Goal: Task Accomplishment & Management: Manage account settings

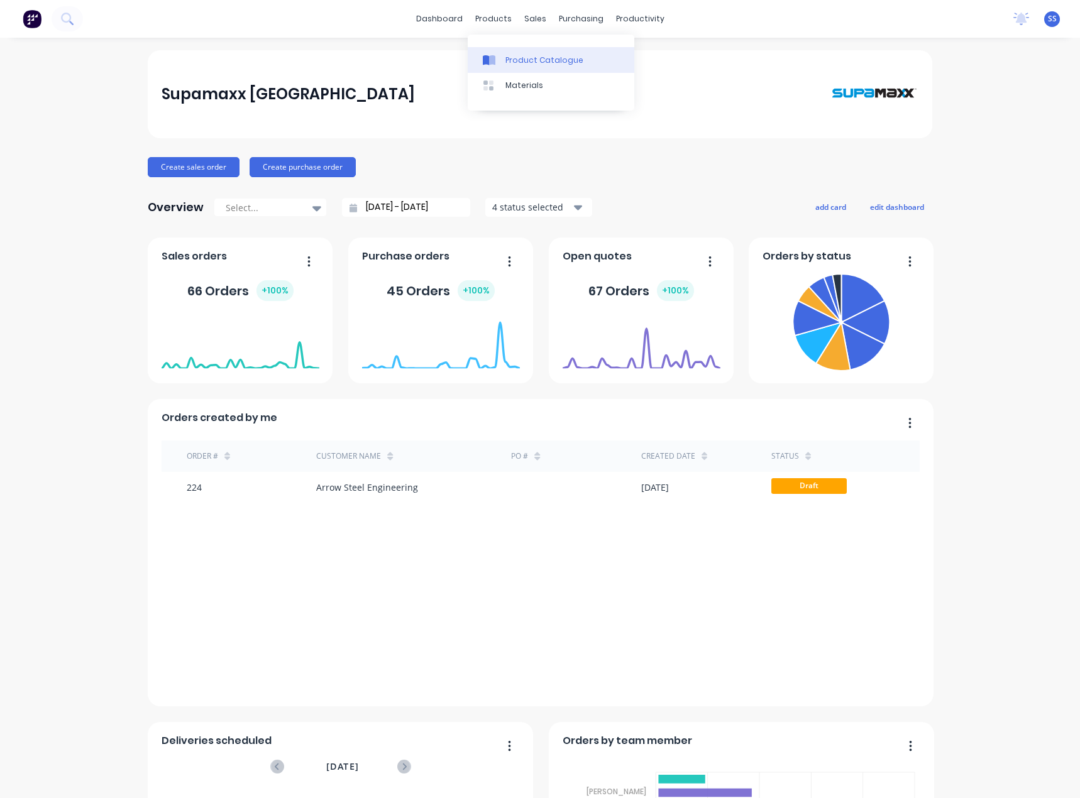
click at [505, 51] on link "Product Catalogue" at bounding box center [551, 59] width 167 height 25
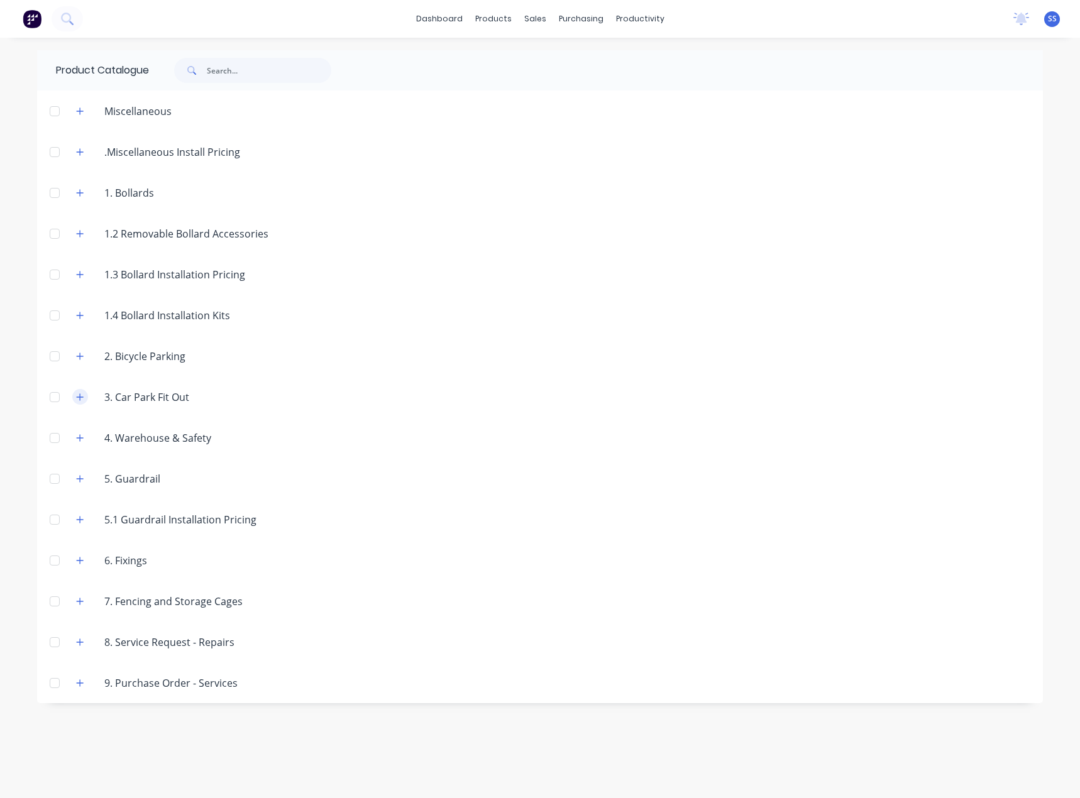
click at [84, 397] on icon "button" at bounding box center [80, 397] width 8 height 9
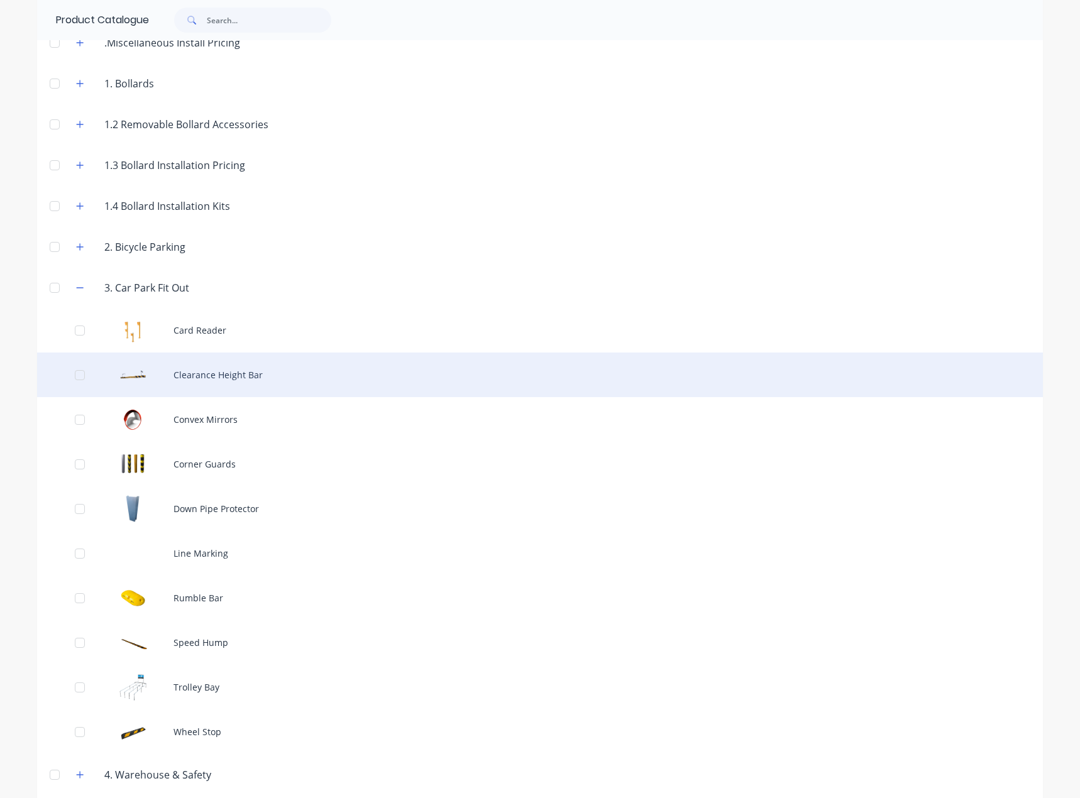
scroll to position [189, 0]
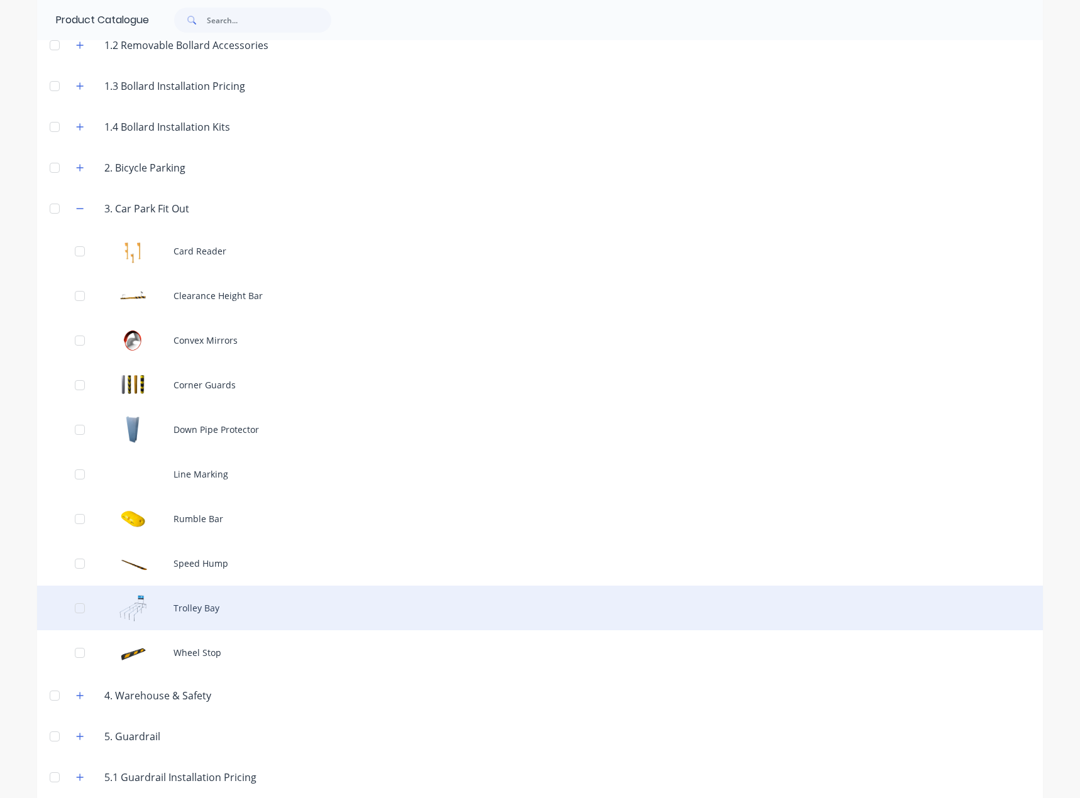
click at [212, 602] on div "Trolley Bay" at bounding box center [540, 608] width 1006 height 45
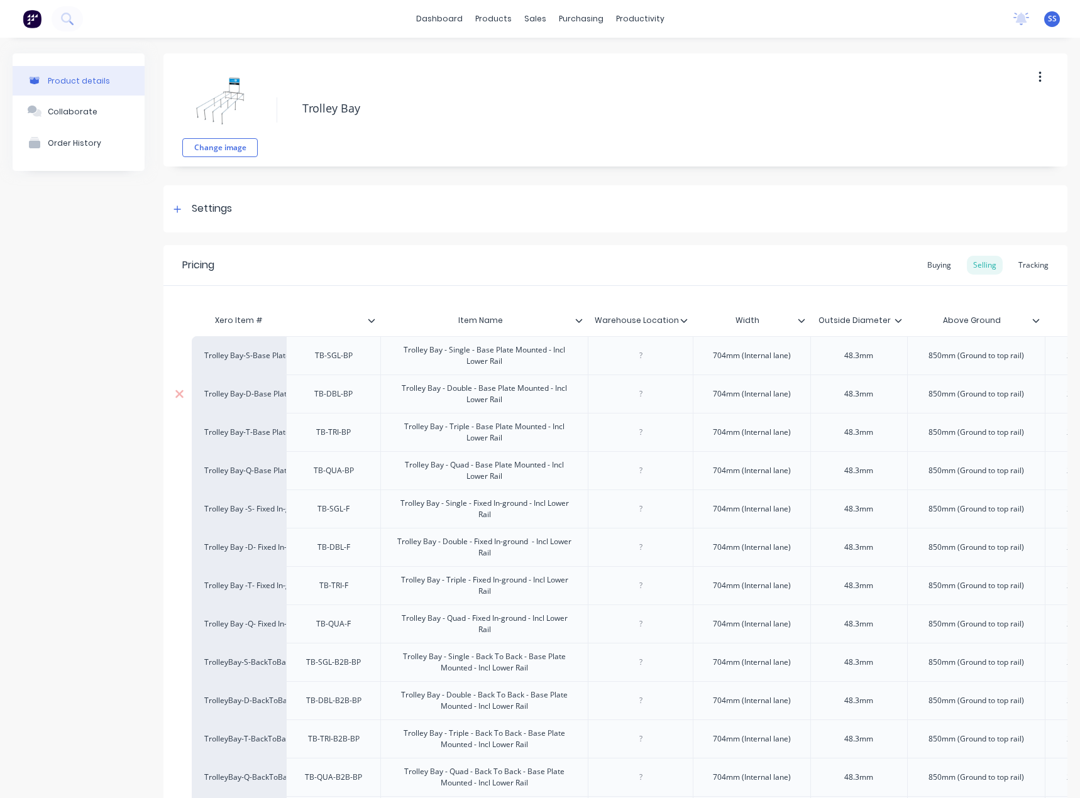
type textarea "x"
click at [453, 26] on link "dashboard" at bounding box center [439, 18] width 59 height 19
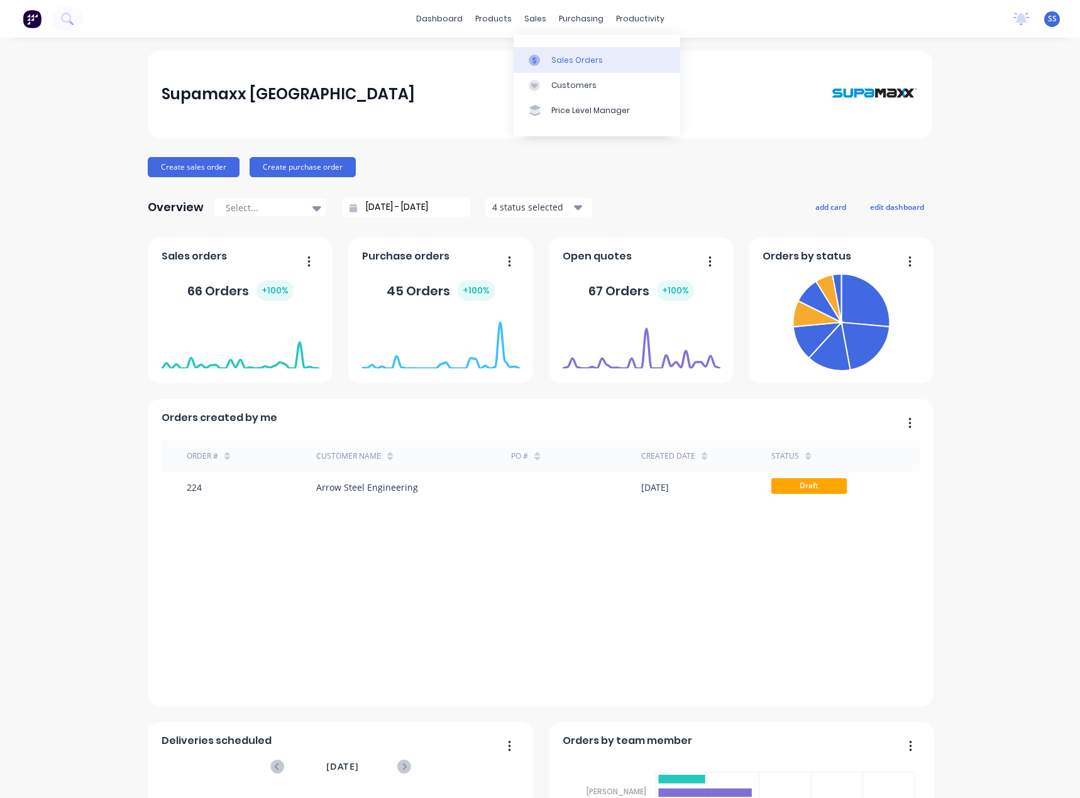
click at [589, 56] on div "Sales Orders" at bounding box center [577, 60] width 52 height 11
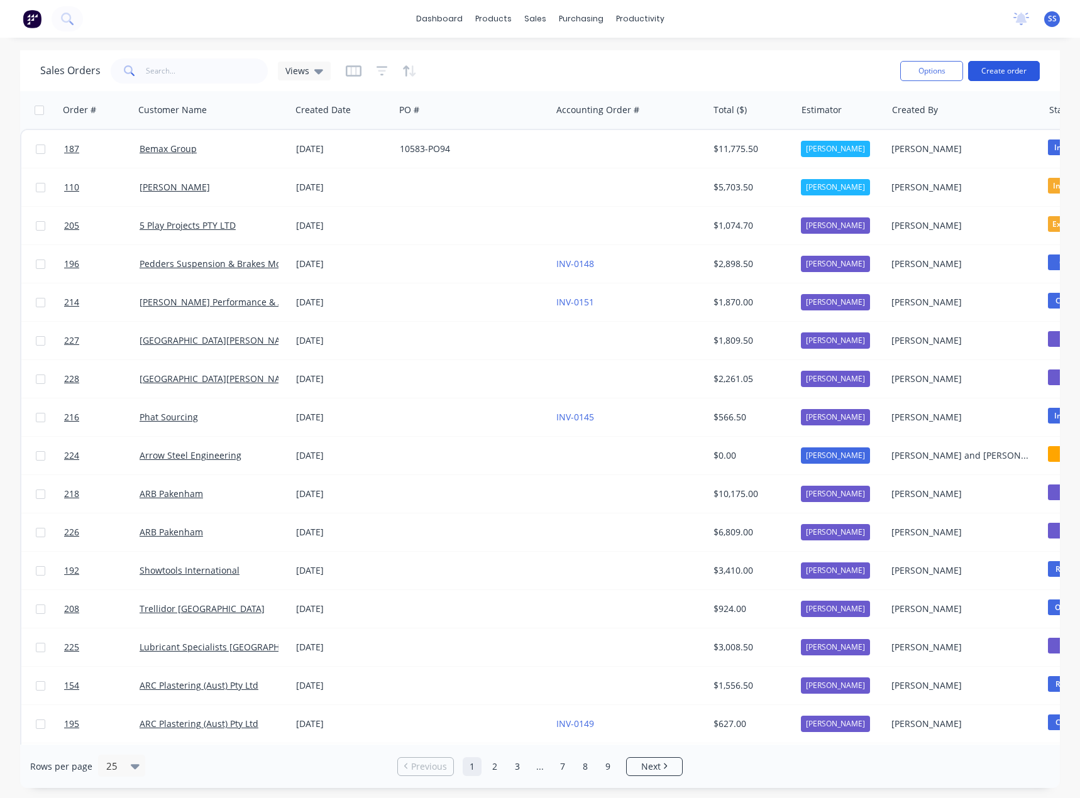
click at [994, 67] on button "Create order" at bounding box center [1004, 71] width 72 height 20
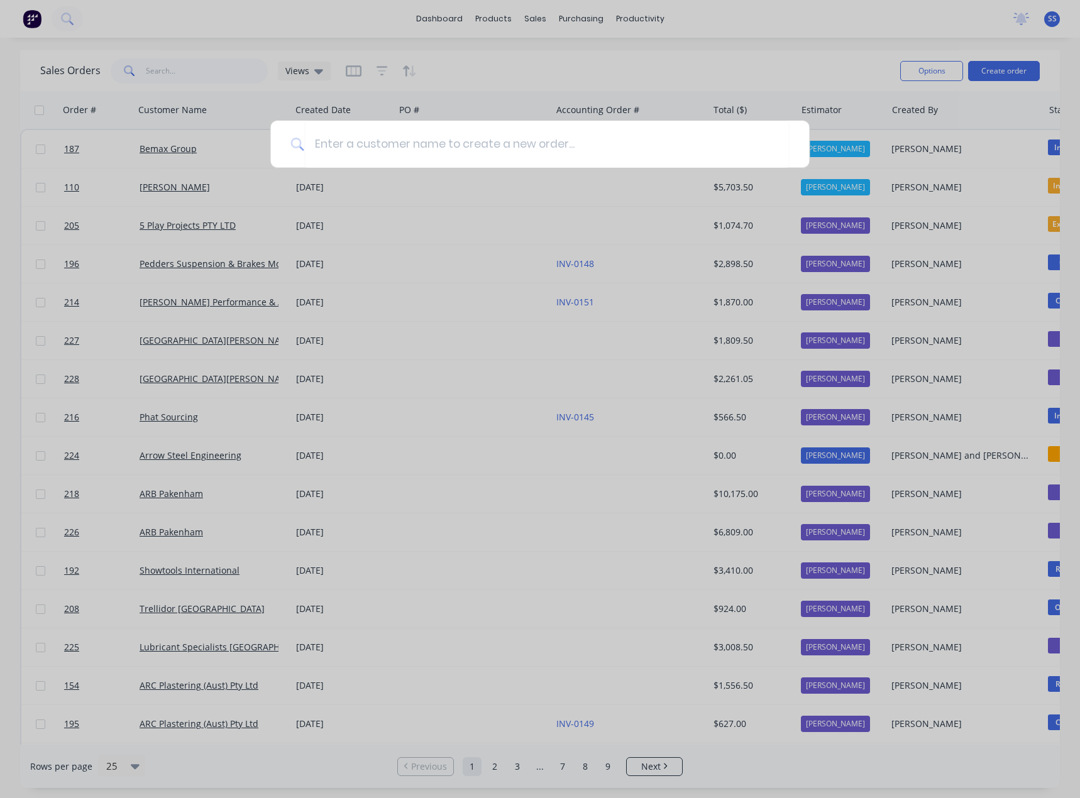
click at [898, 60] on div at bounding box center [540, 399] width 1080 height 798
click at [845, 71] on div at bounding box center [540, 399] width 1080 height 798
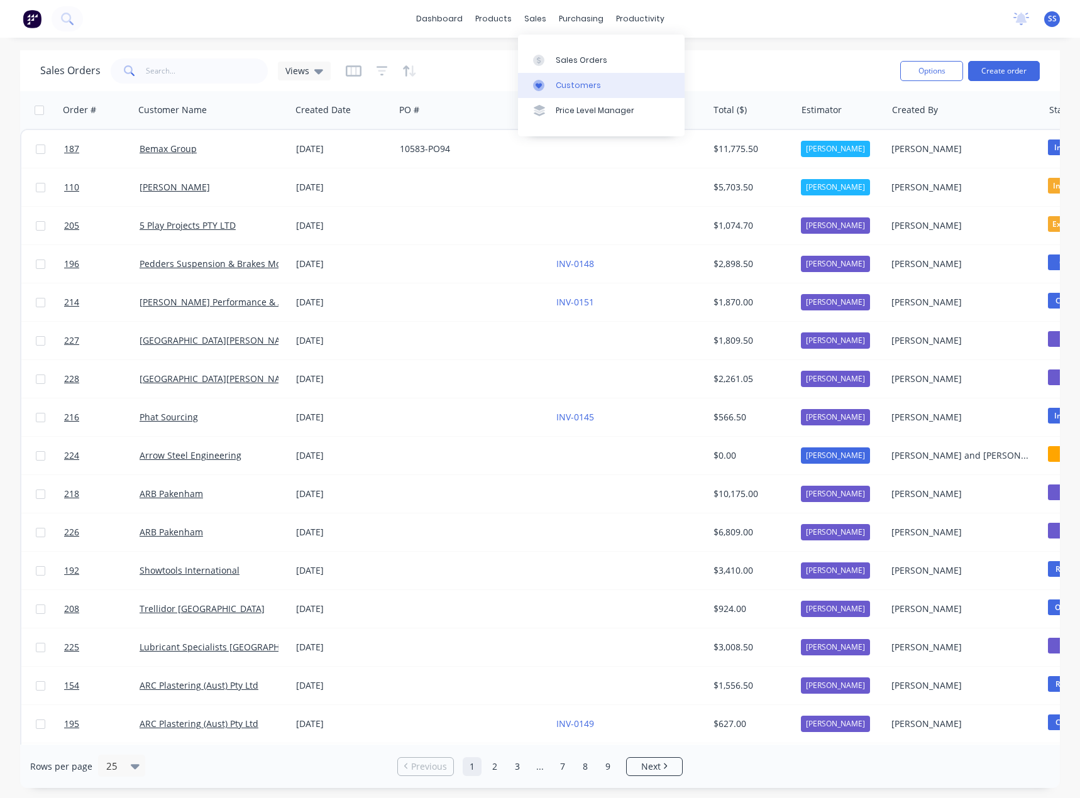
click at [554, 81] on link "Customers" at bounding box center [601, 85] width 167 height 25
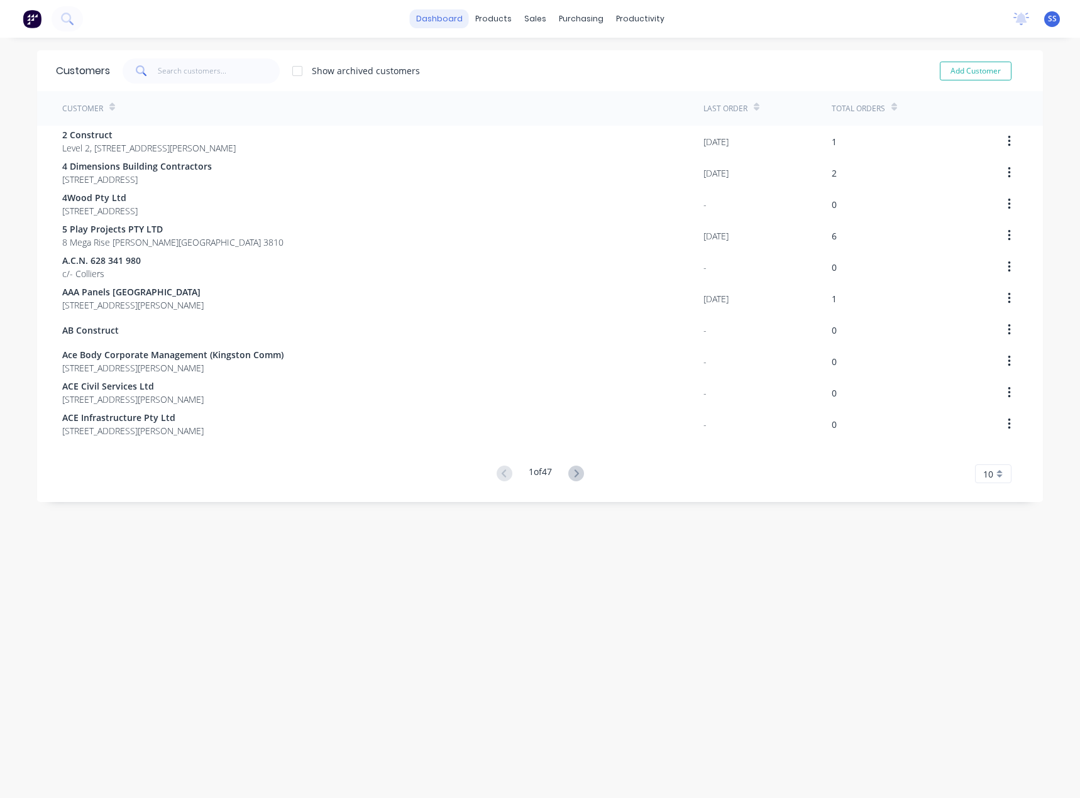
click at [446, 16] on link "dashboard" at bounding box center [439, 18] width 59 height 19
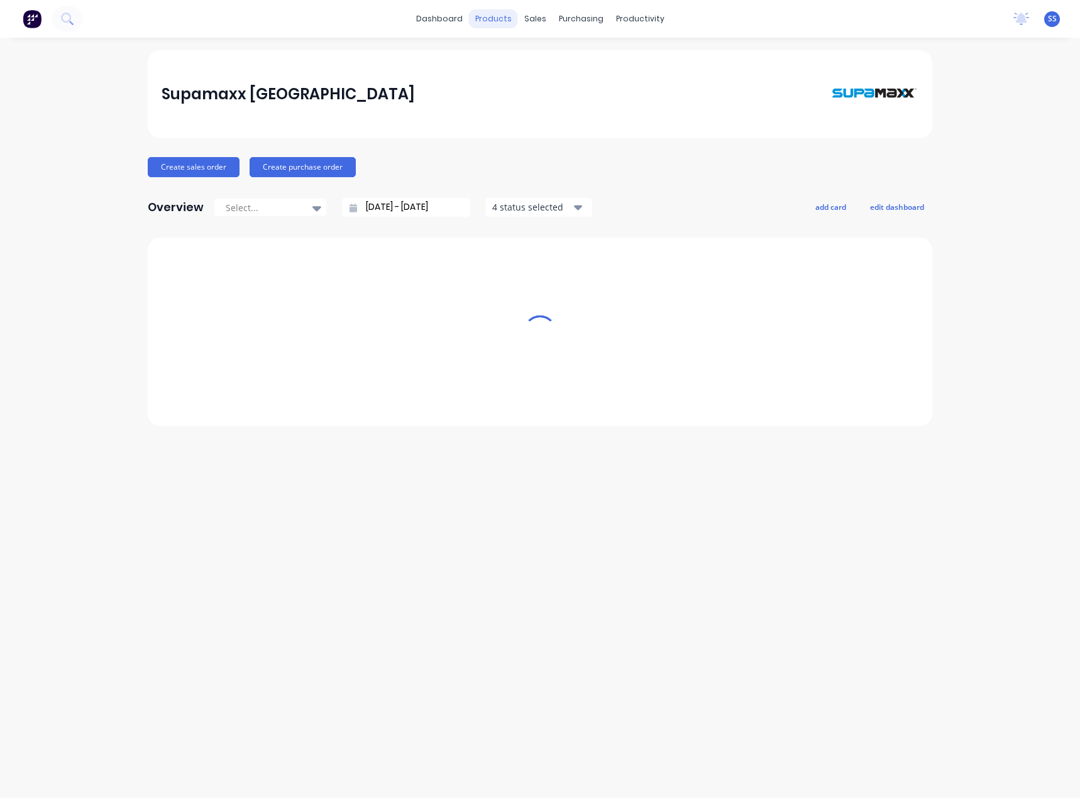
click at [482, 13] on div "products" at bounding box center [493, 18] width 49 height 19
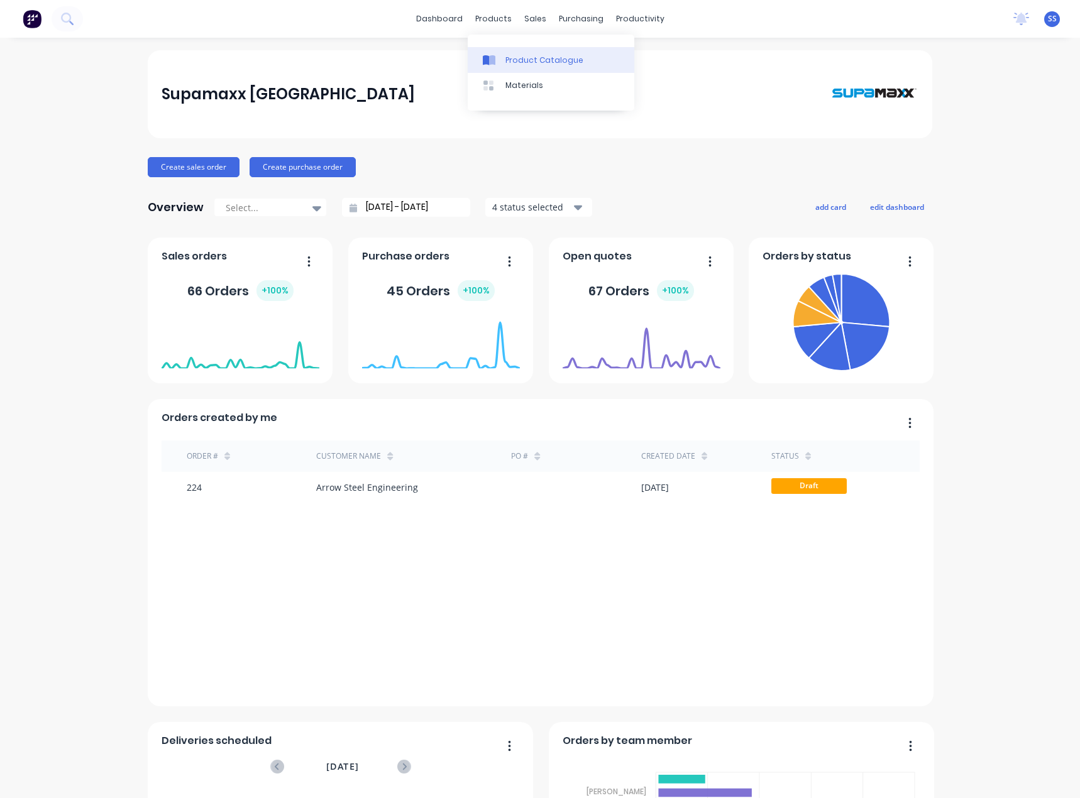
click at [547, 68] on link "Product Catalogue" at bounding box center [551, 59] width 167 height 25
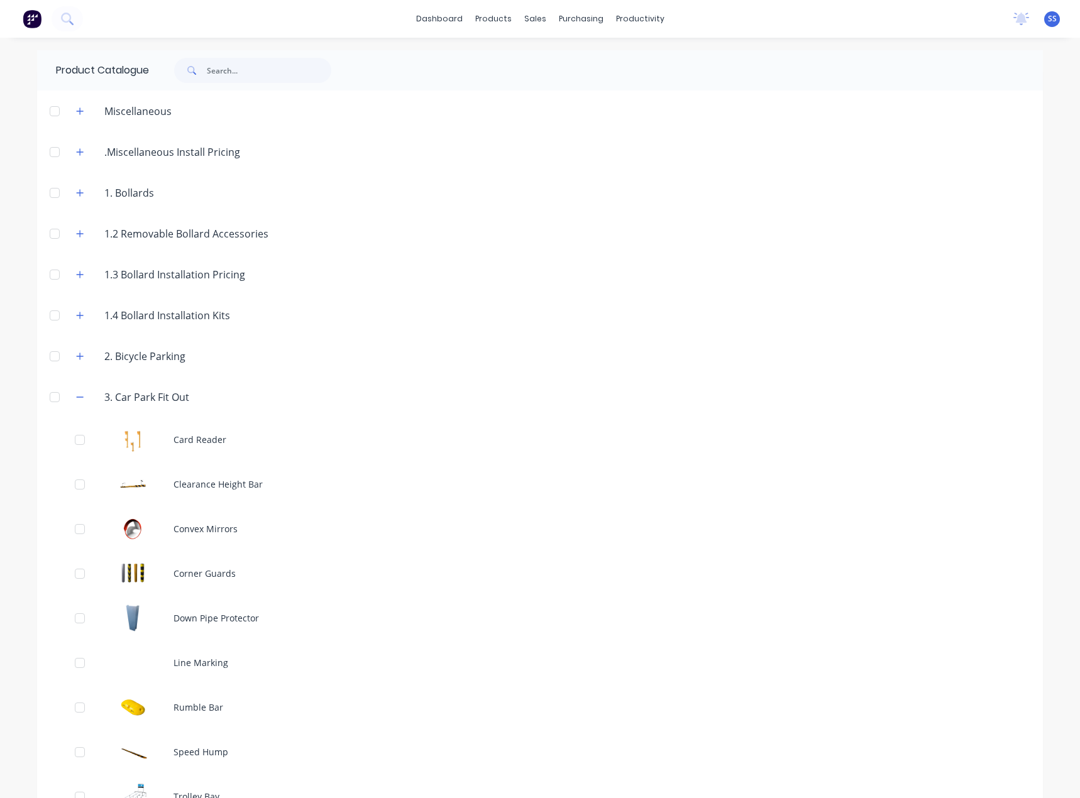
click at [66, 393] on div "3. Car Park Fit Out" at bounding box center [132, 397] width 133 height 16
click at [72, 397] on button "button" at bounding box center [80, 397] width 16 height 16
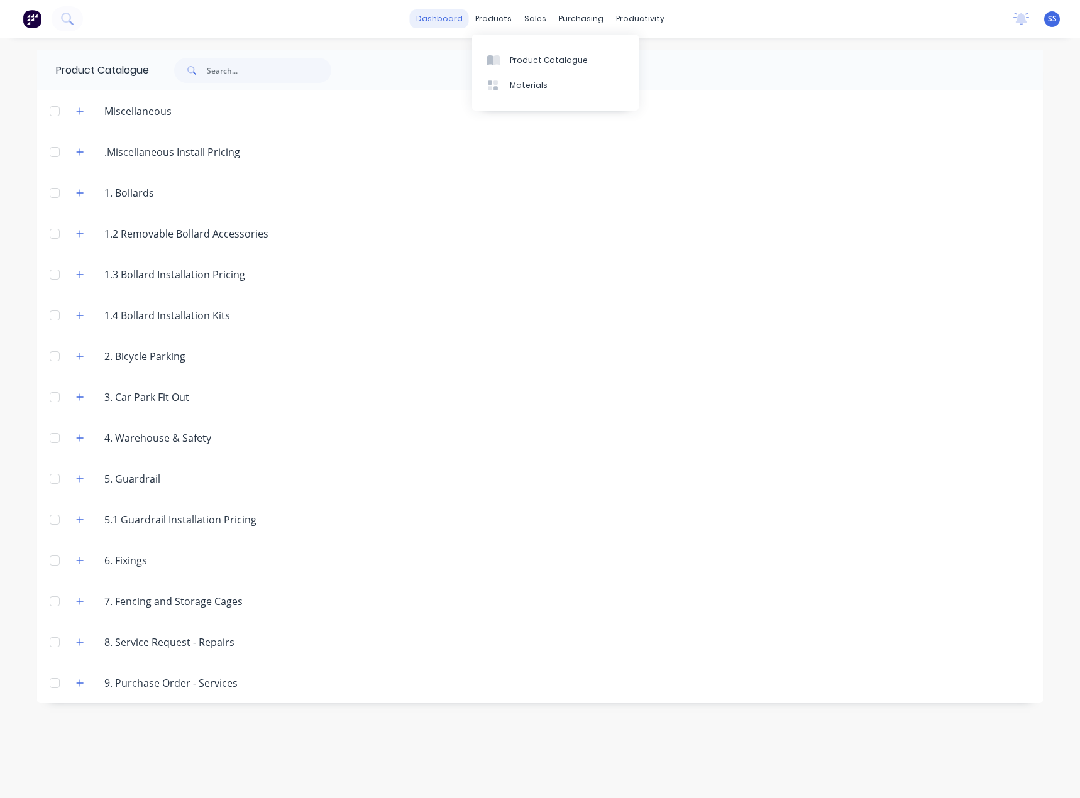
click at [465, 23] on link "dashboard" at bounding box center [439, 18] width 59 height 19
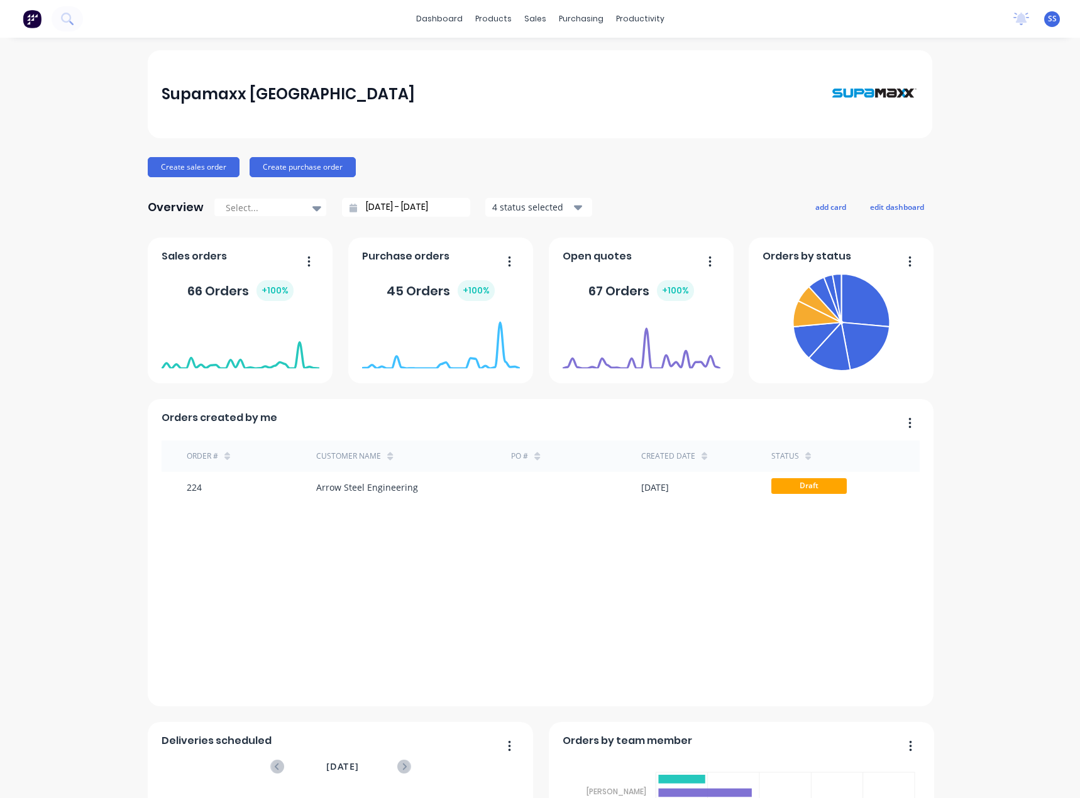
click at [1048, 21] on span "SS" at bounding box center [1052, 18] width 9 height 11
click at [962, 140] on button "Profile" at bounding box center [972, 132] width 167 height 25
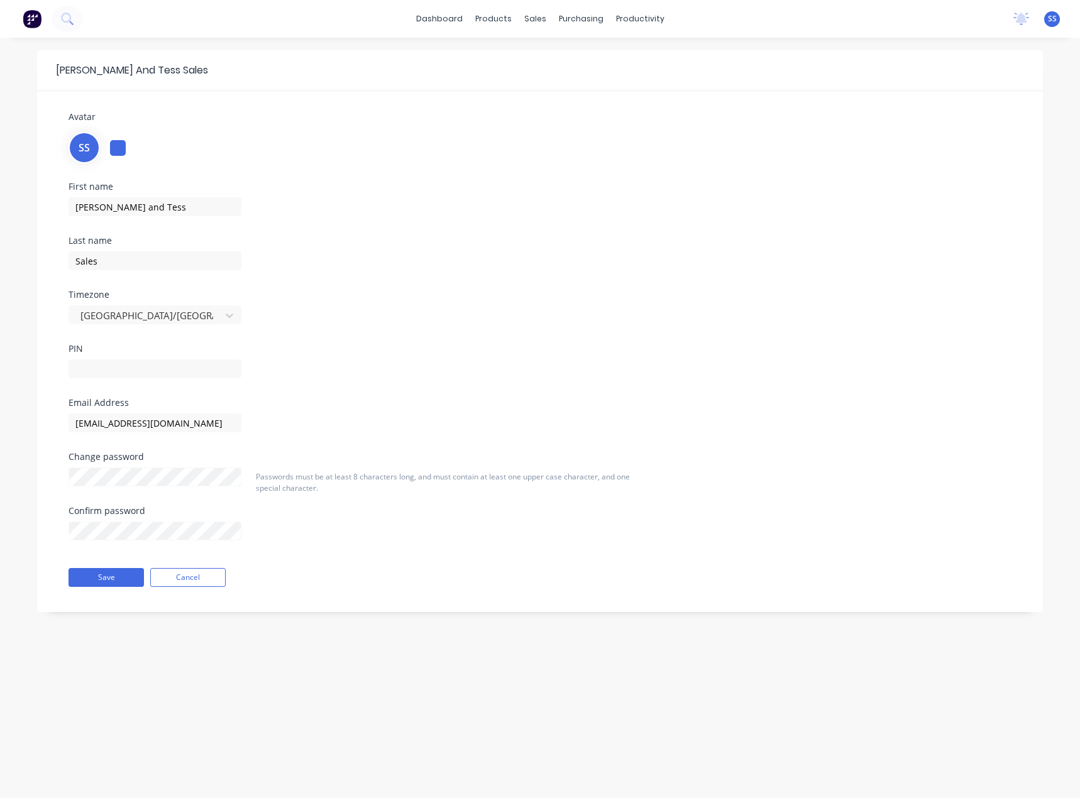
click at [312, 674] on div "[PERSON_NAME] and [PERSON_NAME] Sales Avatar SS First name [PERSON_NAME] and [P…" at bounding box center [540, 418] width 1080 height 761
click at [1056, 18] on span "SS" at bounding box center [1052, 18] width 9 height 11
click at [979, 155] on button "Sign out" at bounding box center [972, 157] width 167 height 25
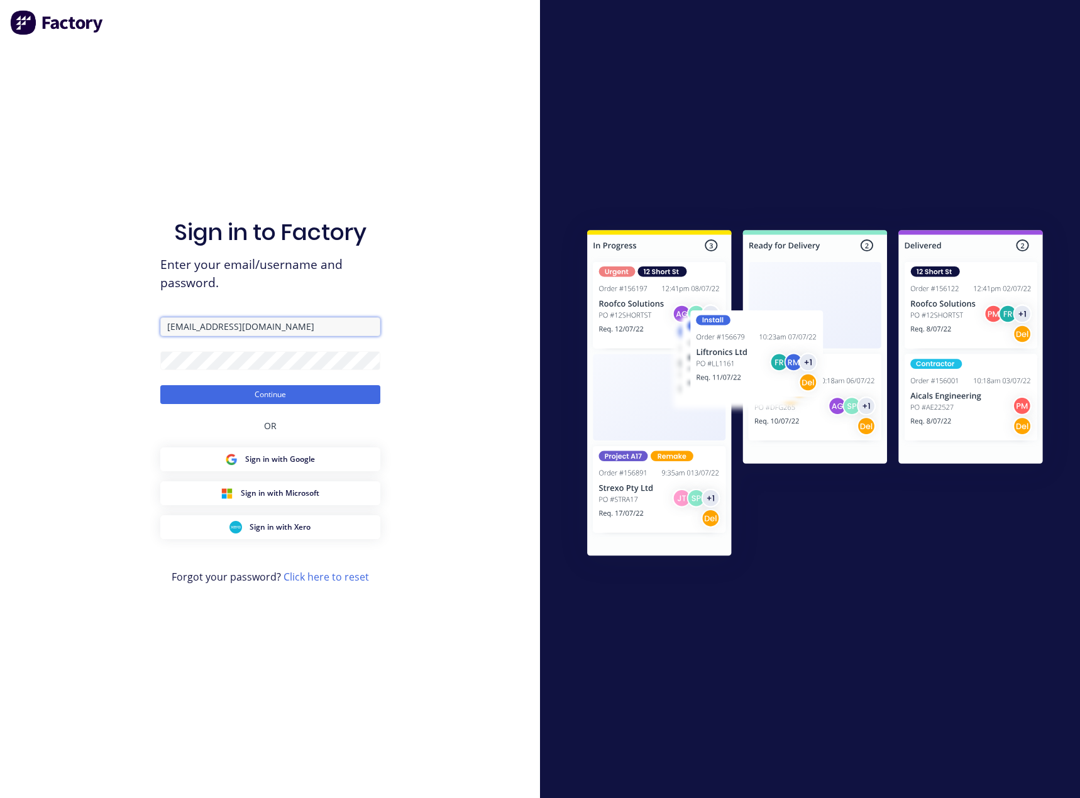
click at [270, 329] on input "[EMAIL_ADDRESS][DOMAIN_NAME]" at bounding box center [270, 326] width 220 height 19
click at [272, 400] on button "Continue" at bounding box center [270, 394] width 220 height 19
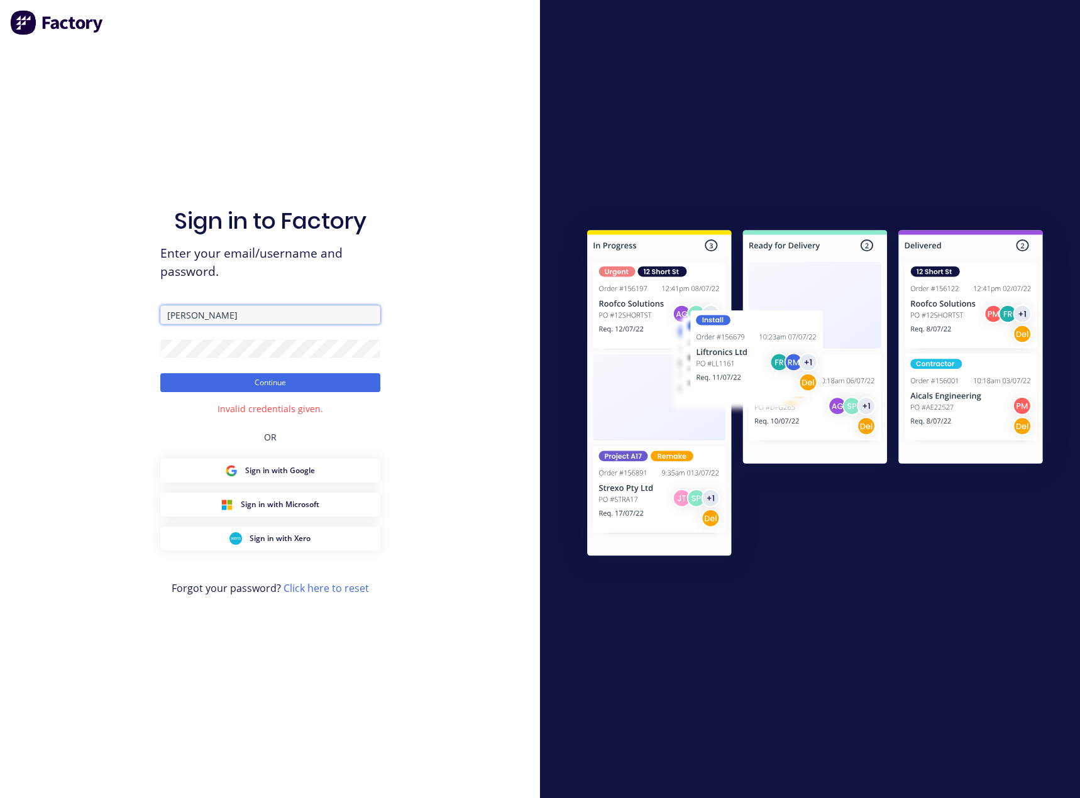
click at [216, 311] on input "[PERSON_NAME]" at bounding box center [270, 314] width 220 height 19
drag, startPoint x: 209, startPoint y: 315, endPoint x: 144, endPoint y: 311, distance: 65.5
click at [144, 311] on div "Sign in to Factory Enter your email/username and password. [PERSON_NAME] Contin…" at bounding box center [270, 399] width 540 height 798
type input "[PERSON_NAME][EMAIL_ADDRESS][DOMAIN_NAME]"
click at [309, 389] on button "Continue" at bounding box center [270, 382] width 220 height 19
